Goal: Browse casually: Explore the website without a specific task or goal

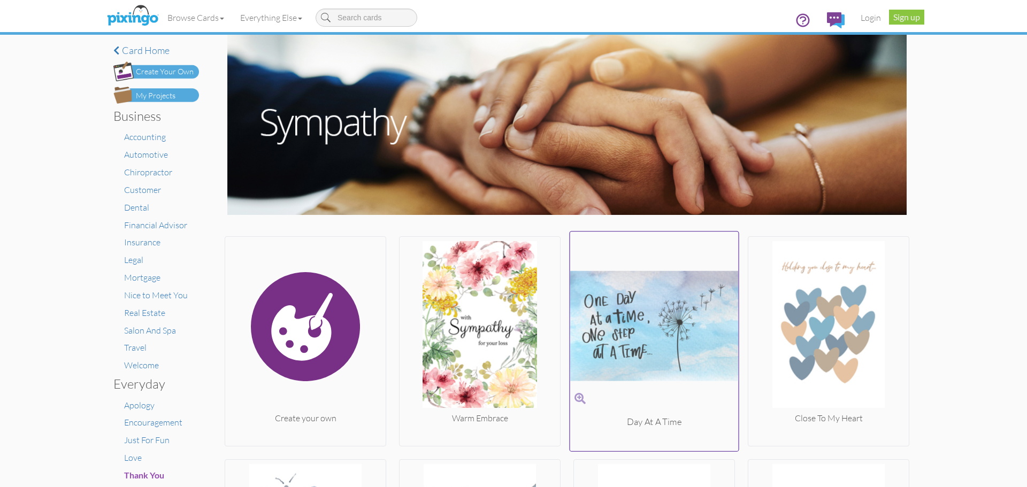
click at [729, 344] on img at bounding box center [654, 326] width 168 height 180
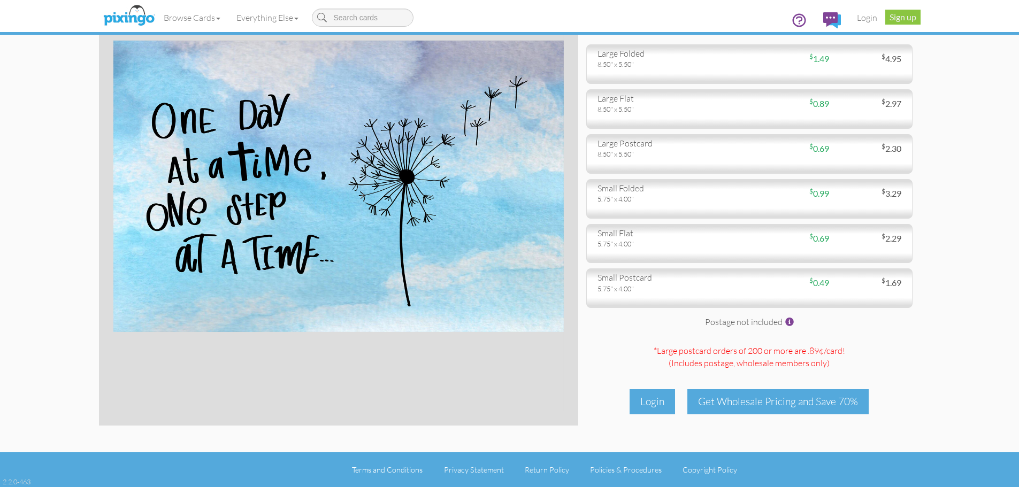
scroll to position [2, 0]
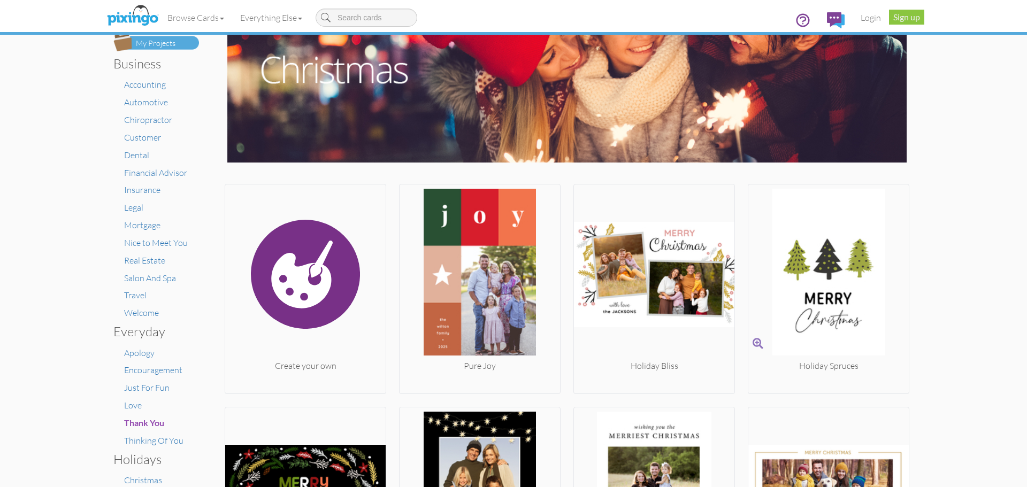
scroll to position [47, 0]
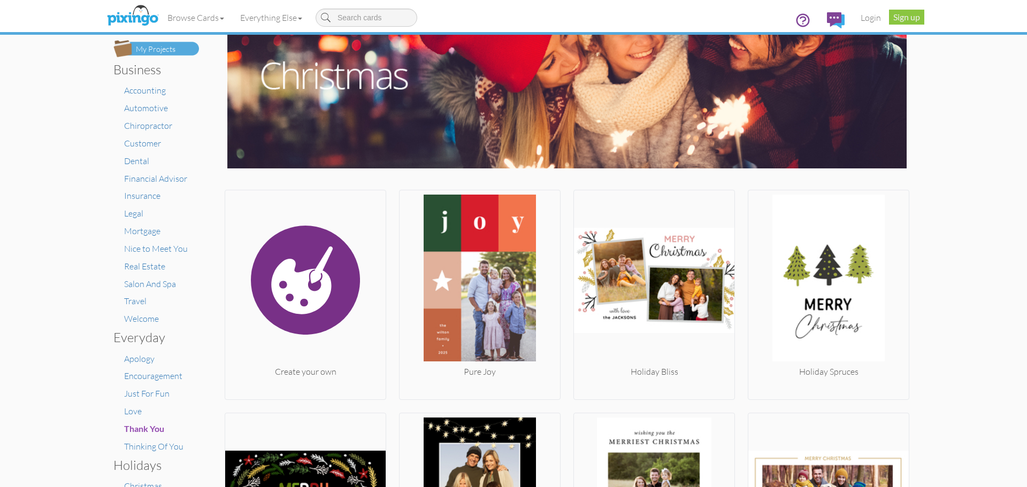
click at [972, 245] on div "× Card home Create Your Own My Projects Business Accounting Automotive Chiropra…" at bounding box center [513, 261] width 1027 height 452
click at [957, 336] on div "× Card home Create Your Own My Projects Business Accounting Automotive Chiropra…" at bounding box center [513, 261] width 1027 height 452
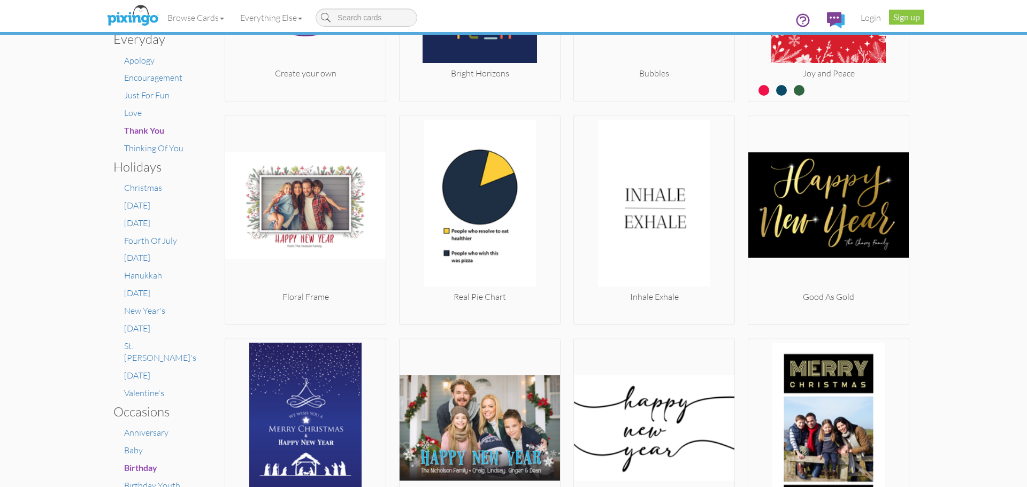
scroll to position [345, 0]
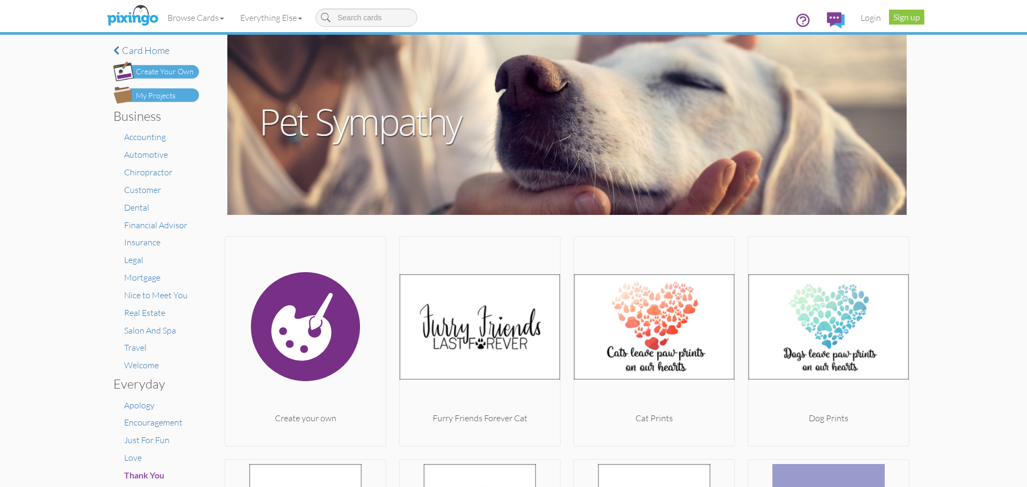
scroll to position [483, 0]
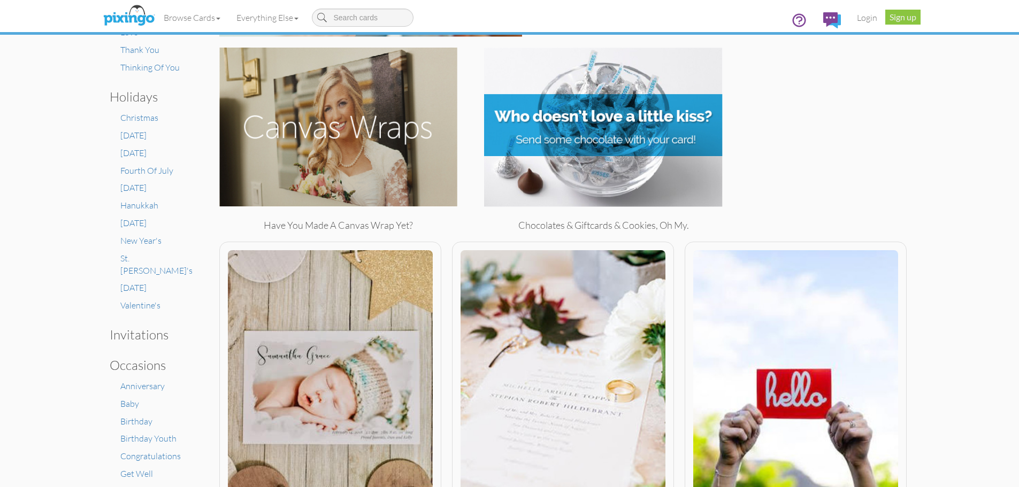
scroll to position [157, 0]
click at [919, 81] on div "Have you made a Canvas Wrap yet? Chocolates & giftcards & cookies, oh my." at bounding box center [563, 142] width 714 height 188
click at [917, 81] on div "Have you made a Canvas Wrap yet? Chocolates & giftcards & cookies, oh my." at bounding box center [563, 142] width 714 height 188
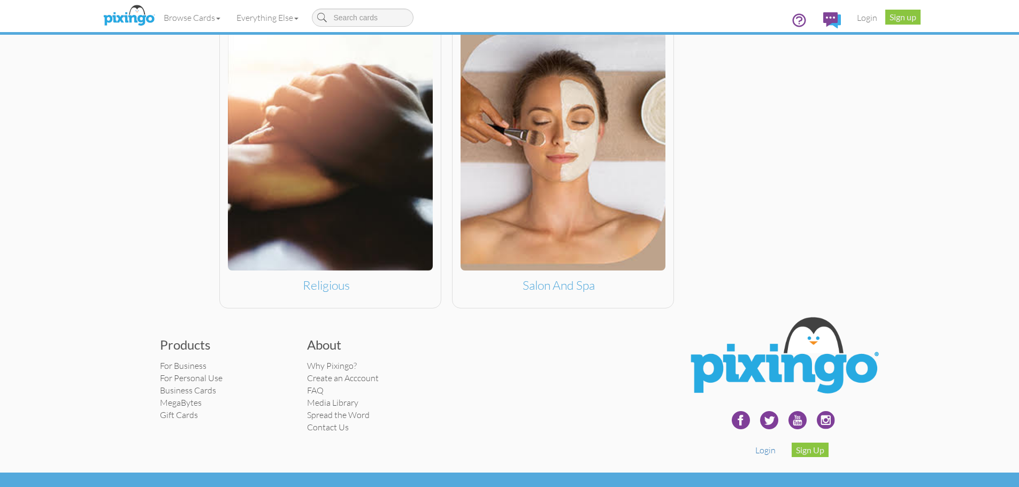
scroll to position [1433, 0]
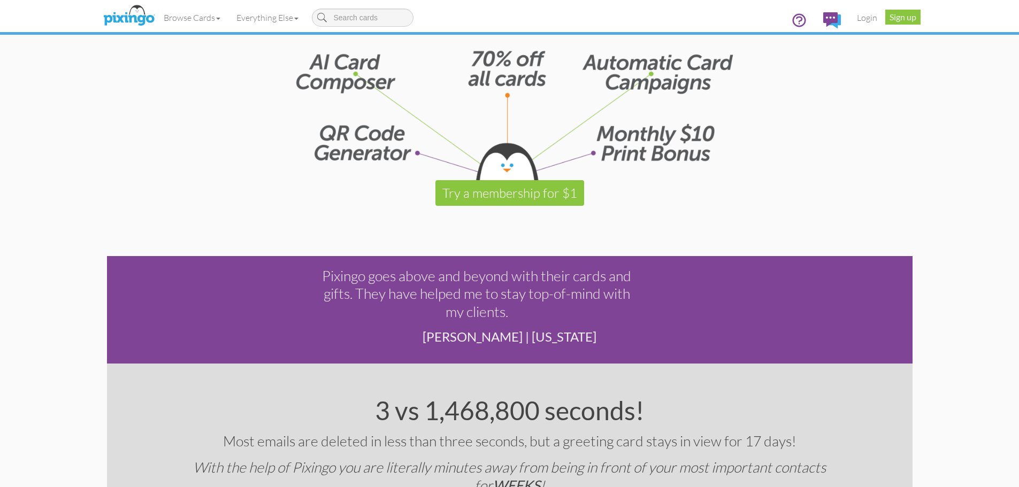
scroll to position [1458, 0]
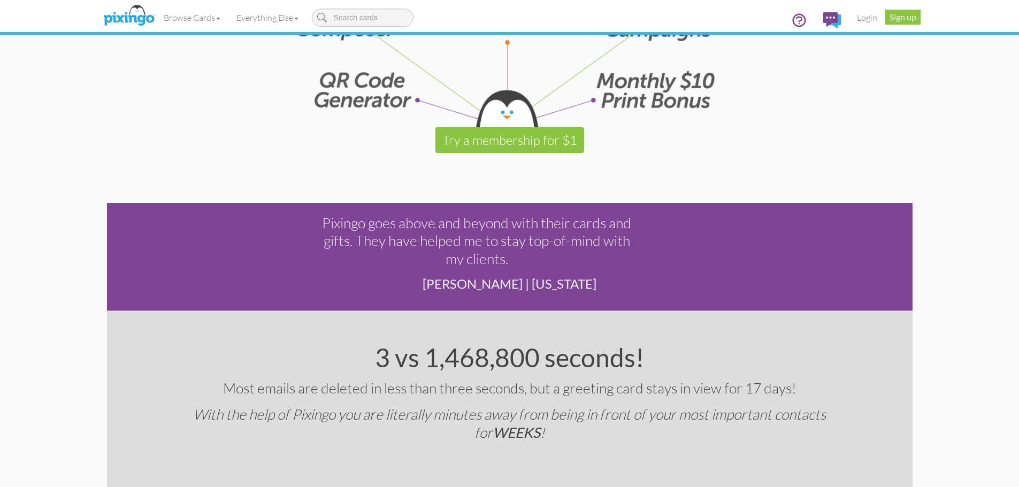
scroll to position [1510, 0]
